Goal: Task Accomplishment & Management: Manage account settings

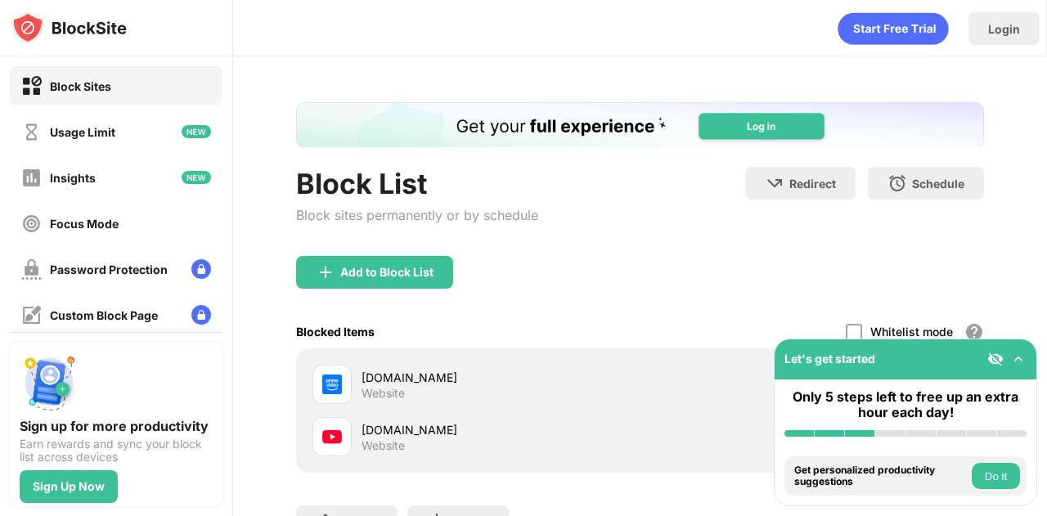
click at [1011, 359] on img at bounding box center [1018, 359] width 16 height 16
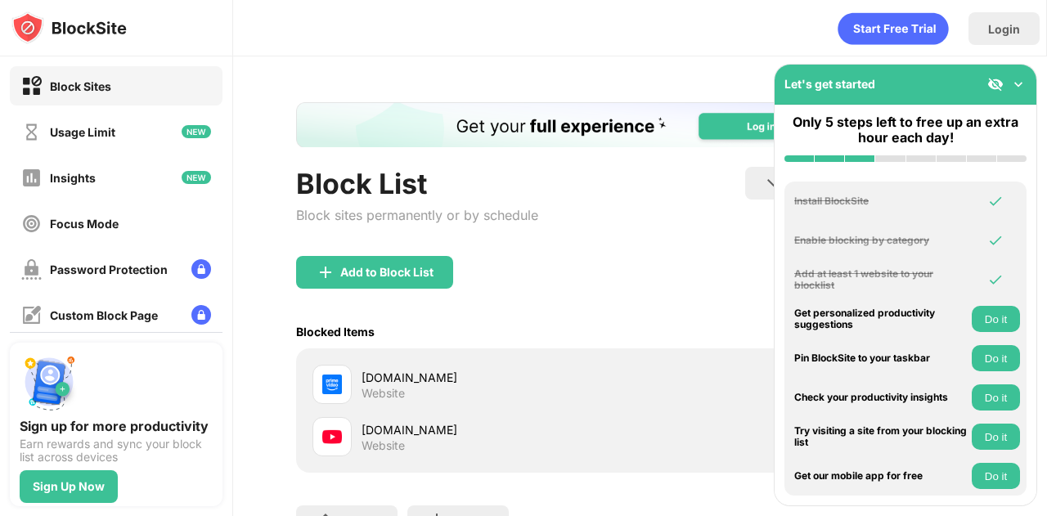
click at [726, 337] on div "Blocked Items Whitelist mode Block all websites except for those in your whitel…" at bounding box center [640, 332] width 688 height 34
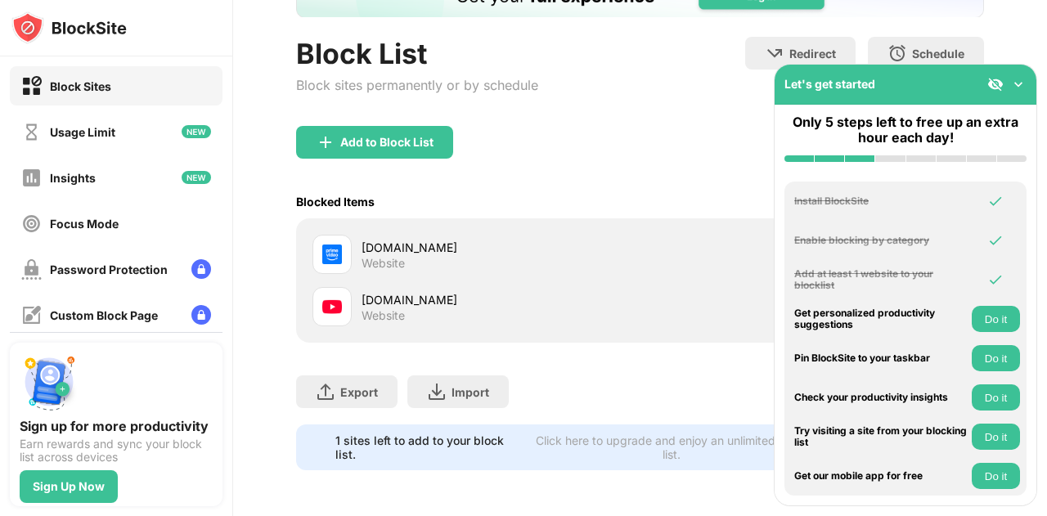
scroll to position [141, 0]
click at [1015, 79] on img at bounding box center [1018, 84] width 16 height 16
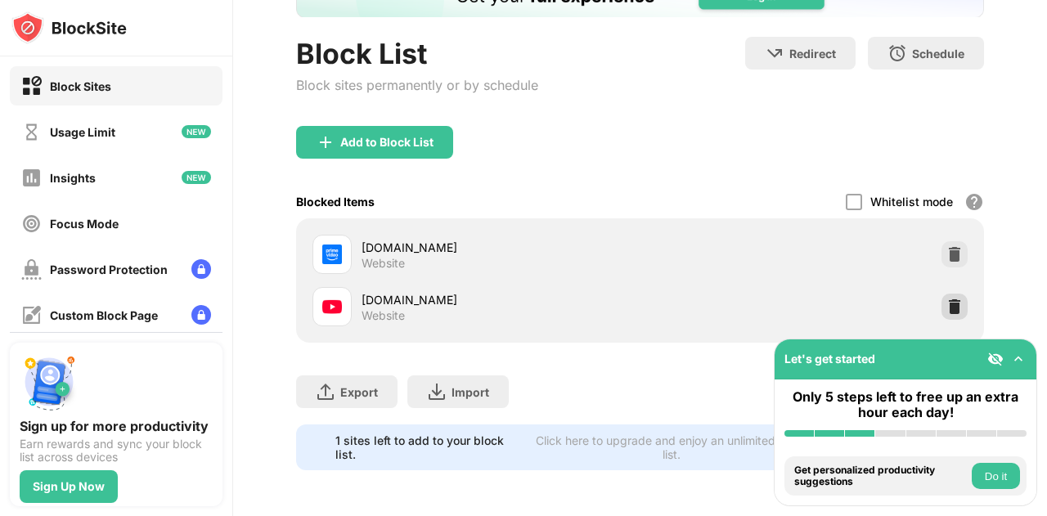
click at [950, 302] on img at bounding box center [955, 307] width 16 height 16
